Goal: Information Seeking & Learning: Learn about a topic

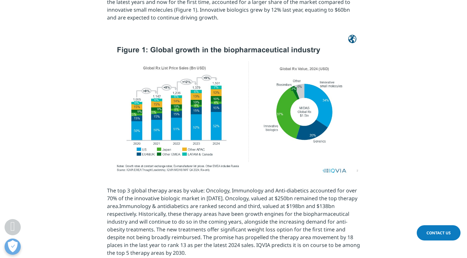
scroll to position [669, 0]
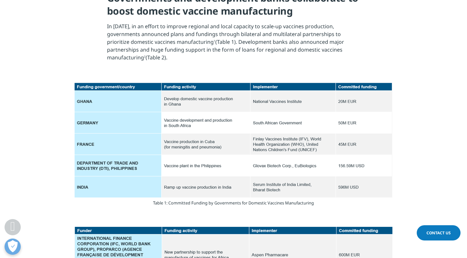
scroll to position [715, 0]
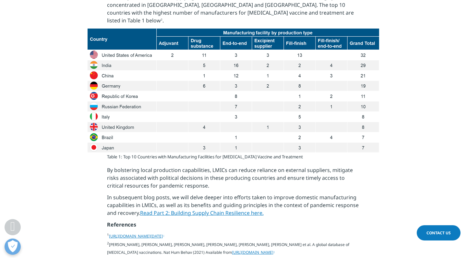
scroll to position [857, 0]
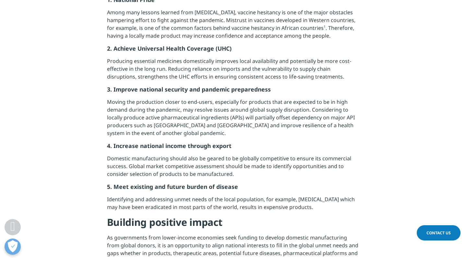
scroll to position [583, 0]
